Goal: Navigation & Orientation: Find specific page/section

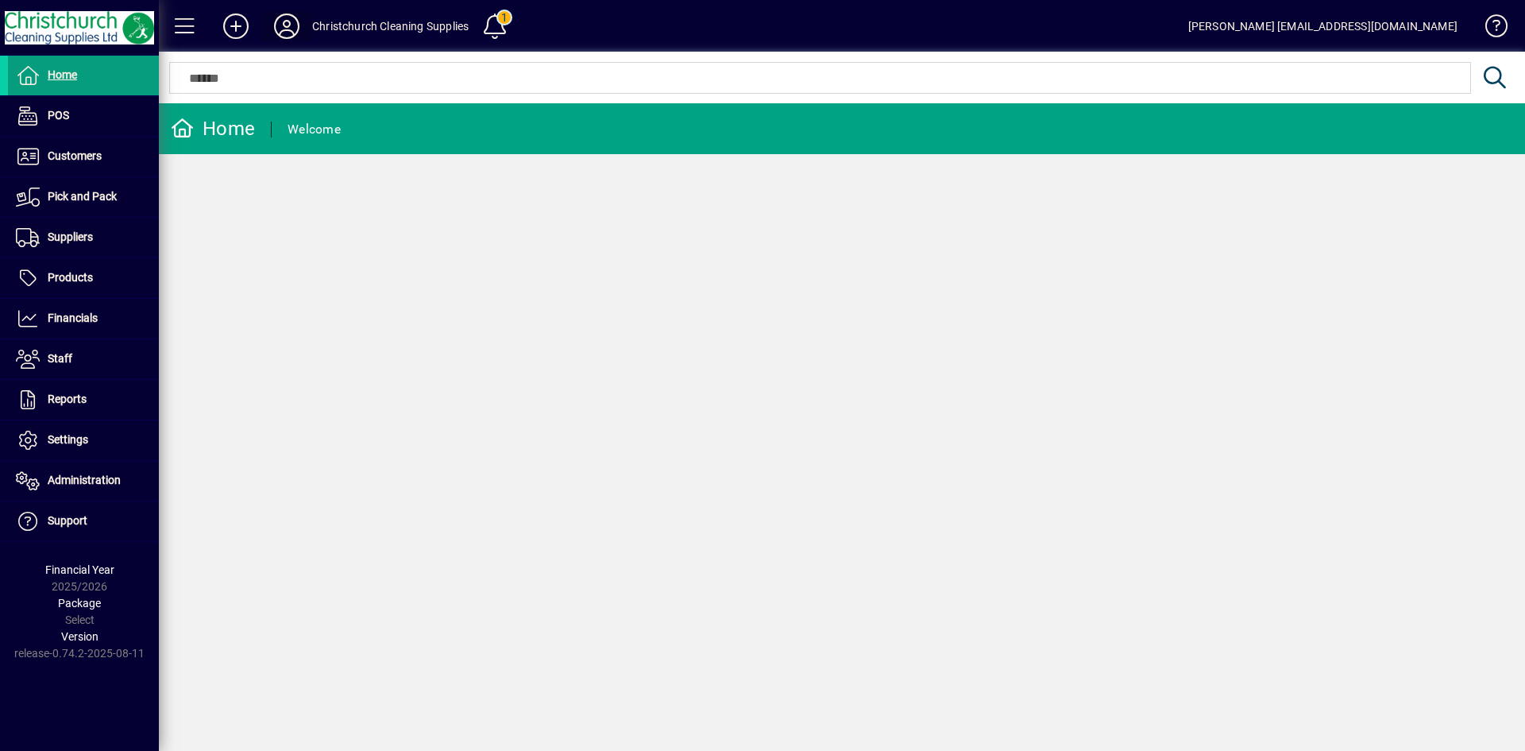
click at [282, 21] on icon at bounding box center [287, 26] width 32 height 25
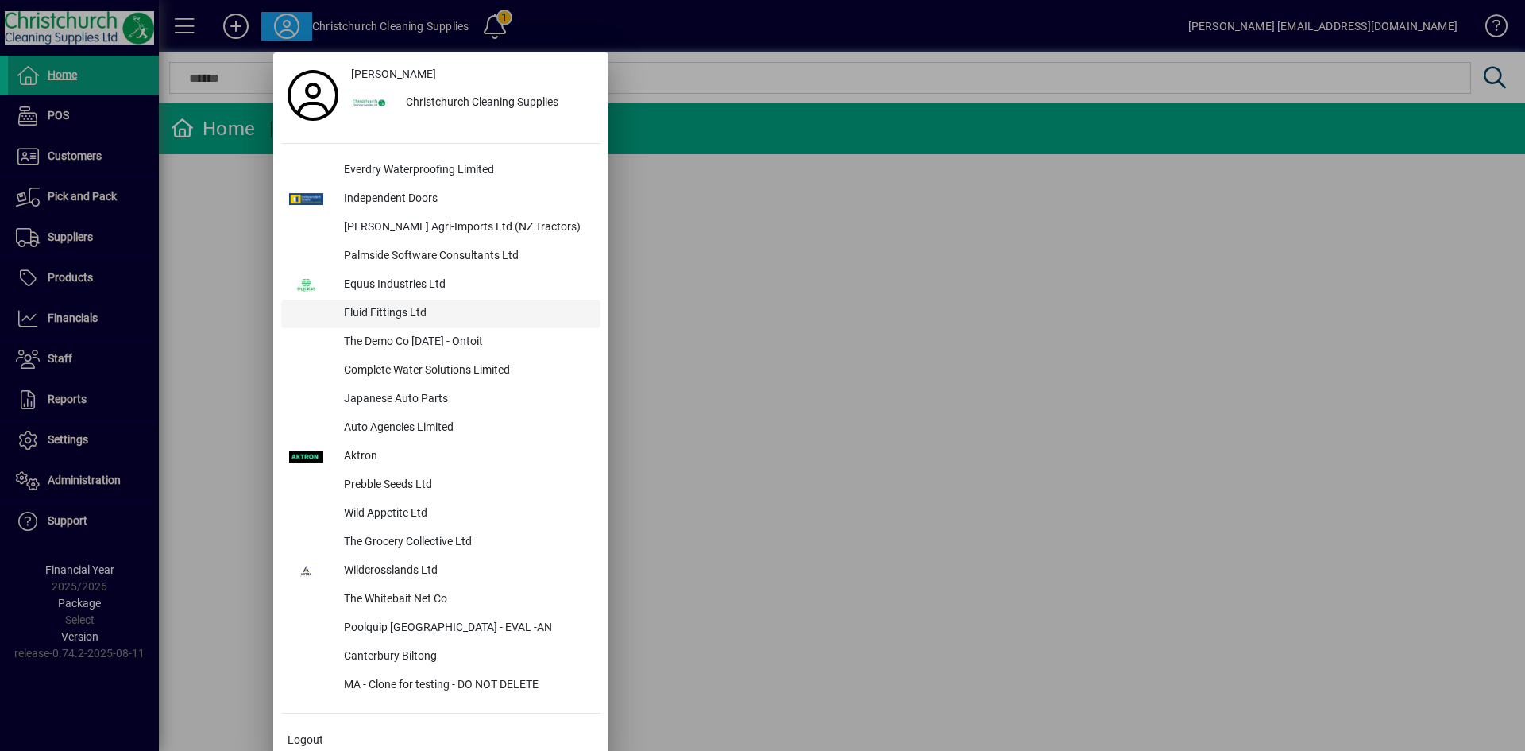
click at [401, 311] on div "Fluid Fittings Ltd" at bounding box center [465, 313] width 269 height 29
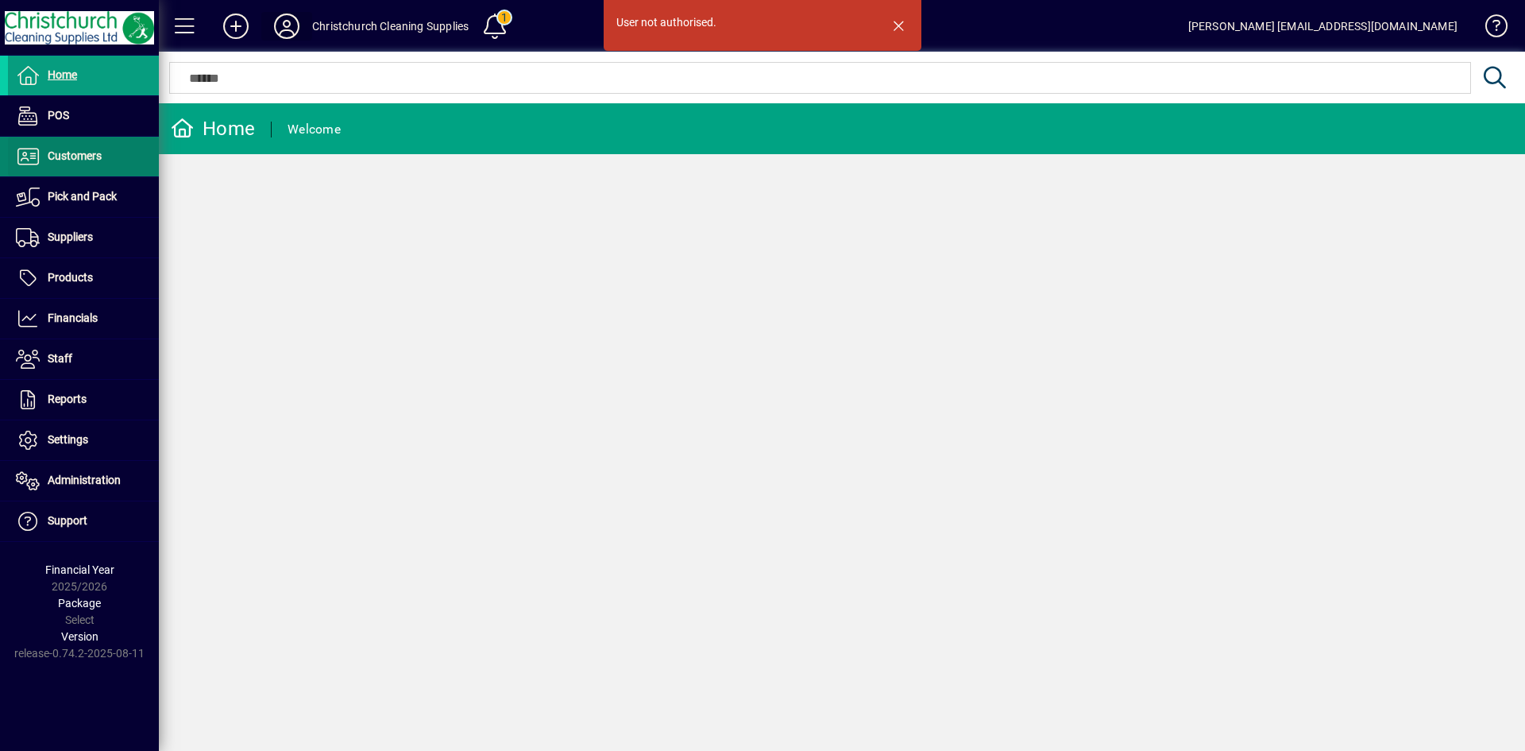
click at [87, 141] on span at bounding box center [83, 156] width 151 height 38
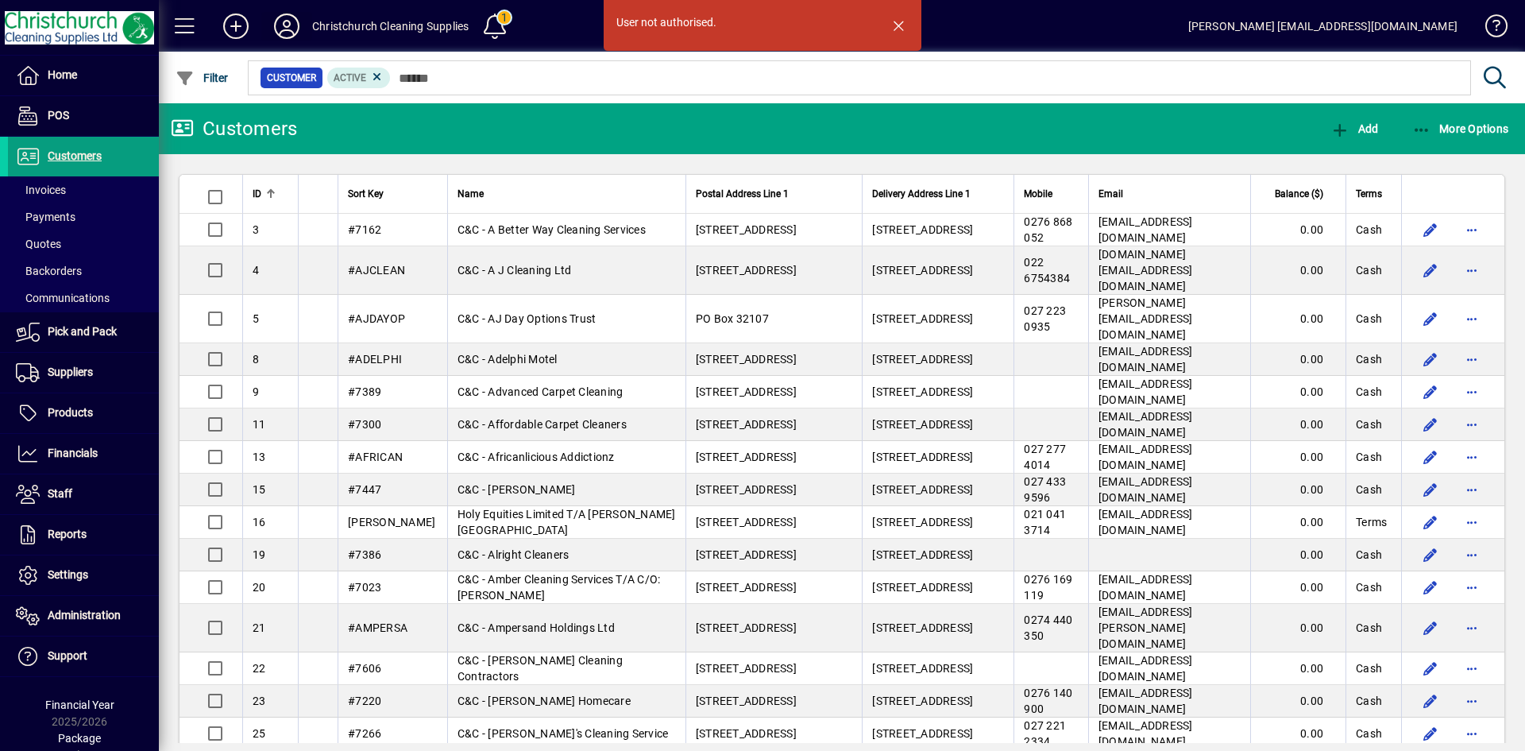
click at [293, 23] on icon at bounding box center [287, 26] width 32 height 25
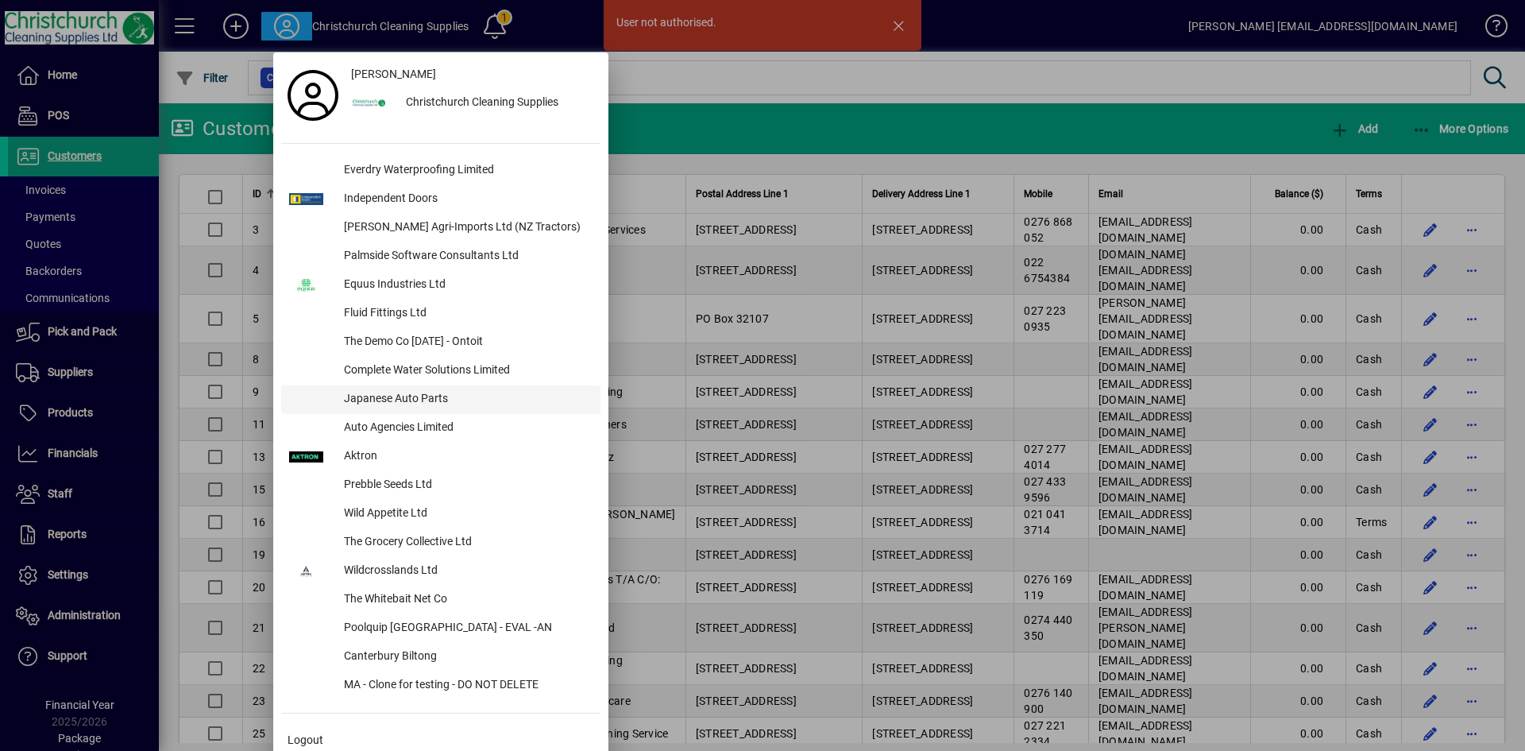
click at [427, 399] on div "Japanese Auto Parts" at bounding box center [465, 399] width 269 height 29
